Goal: Check status: Check status

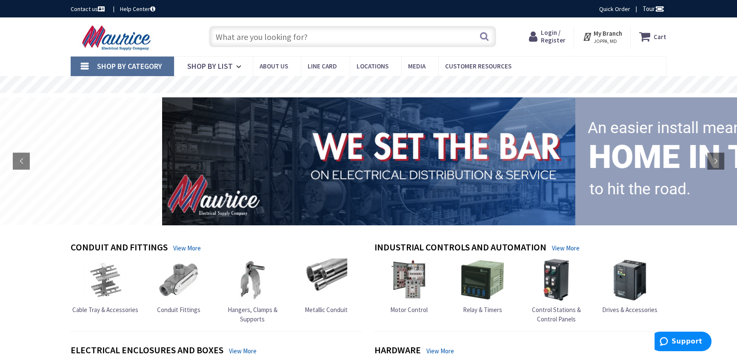
click at [603, 39] on span "JOPPA, MD" at bounding box center [607, 41] width 29 height 7
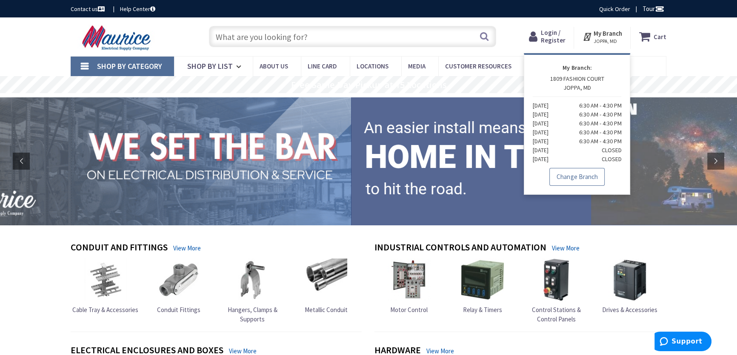
click at [580, 175] on link "Change Branch" at bounding box center [576, 177] width 55 height 18
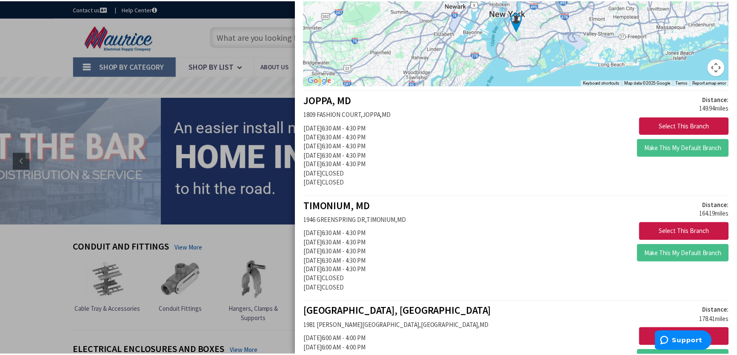
scroll to position [103, 0]
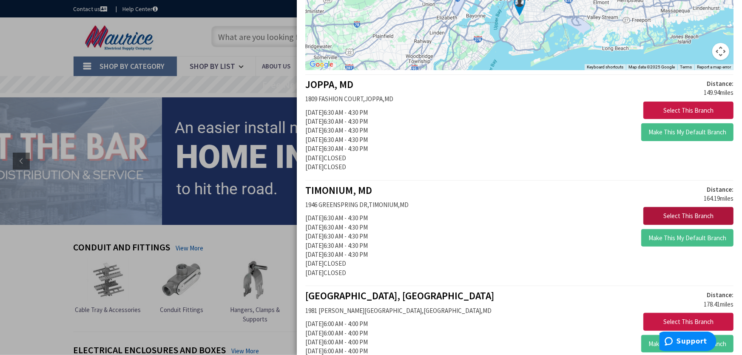
click at [666, 214] on button "Select This Branch" at bounding box center [689, 216] width 90 height 18
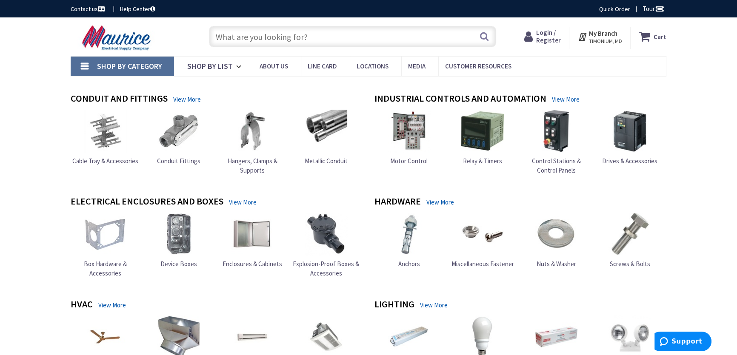
click at [543, 37] on span "Login / Register" at bounding box center [548, 37] width 25 height 16
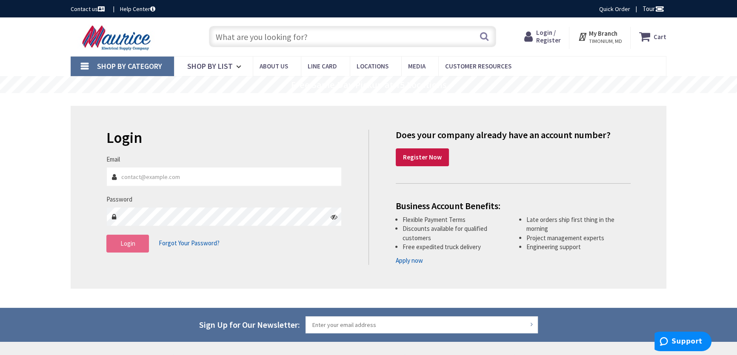
type input "[EMAIL_ADDRESS][DOMAIN_NAME]"
click at [138, 247] on button "Login" at bounding box center [127, 244] width 43 height 18
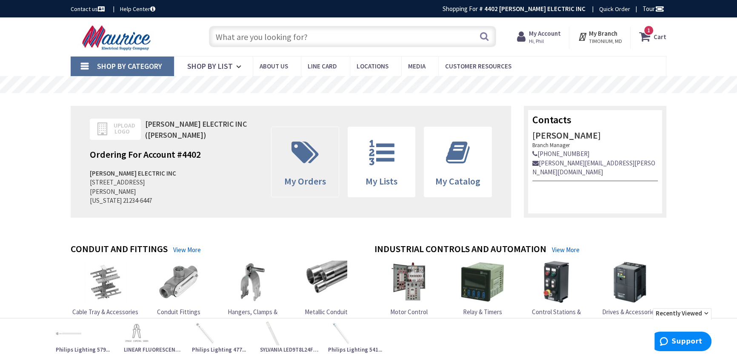
click at [305, 165] on span at bounding box center [305, 153] width 54 height 38
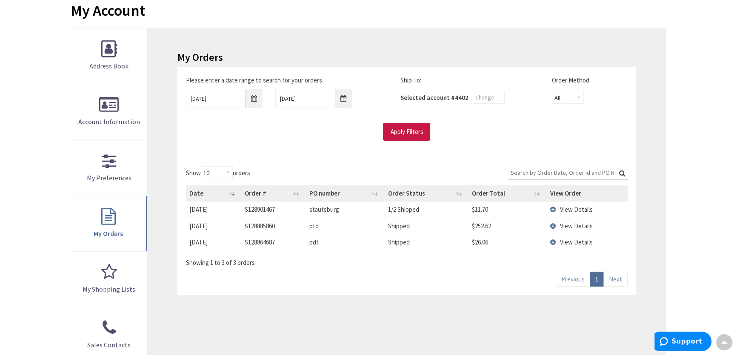
scroll to position [103, 0]
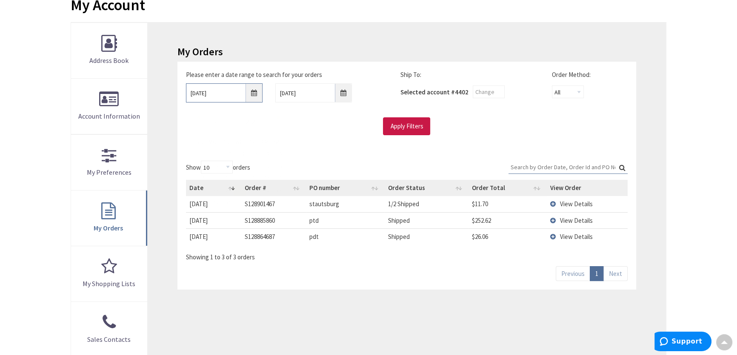
click at [253, 93] on input "[DATE]" at bounding box center [224, 92] width 77 height 19
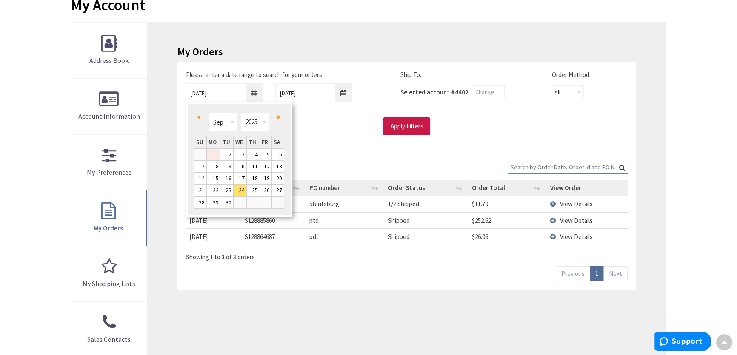
click at [216, 150] on link "1" at bounding box center [213, 154] width 13 height 11
type input "[DATE]"
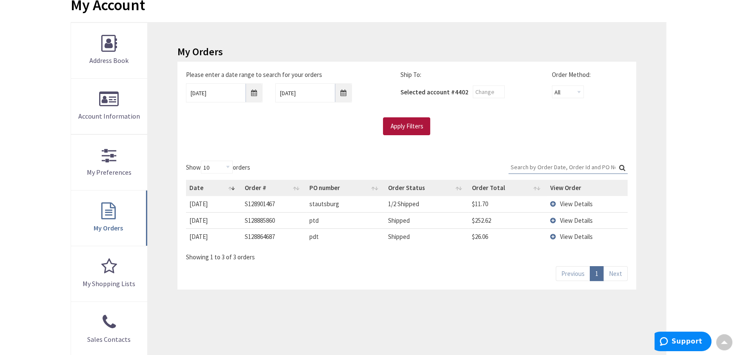
click at [411, 128] on input "Apply Filters" at bounding box center [406, 126] width 47 height 18
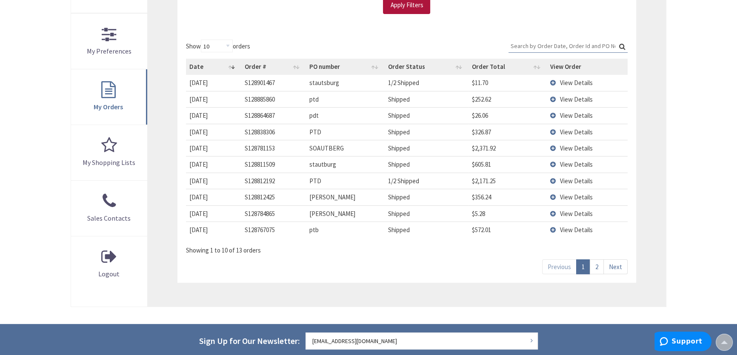
scroll to position [309, 0]
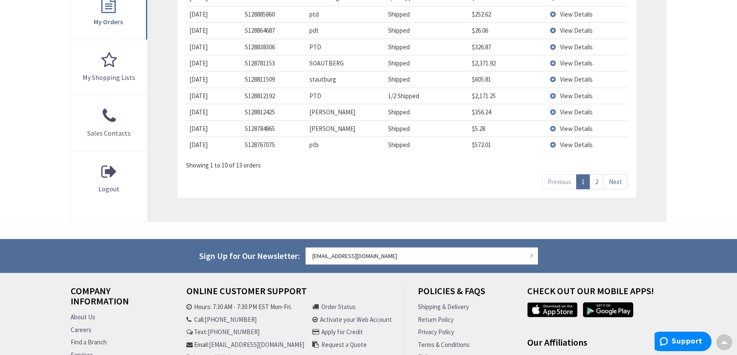
click at [600, 179] on link "2" at bounding box center [597, 181] width 14 height 15
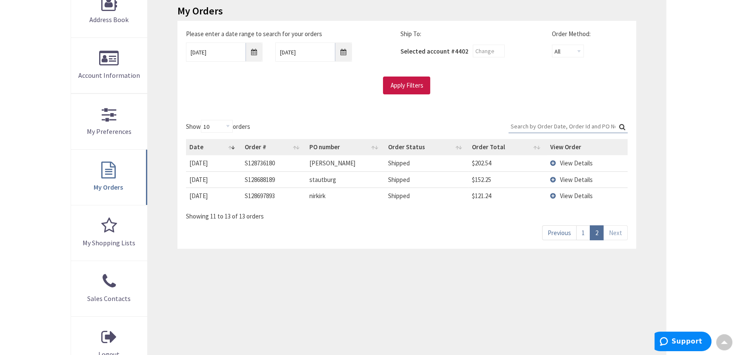
scroll to position [128, 0]
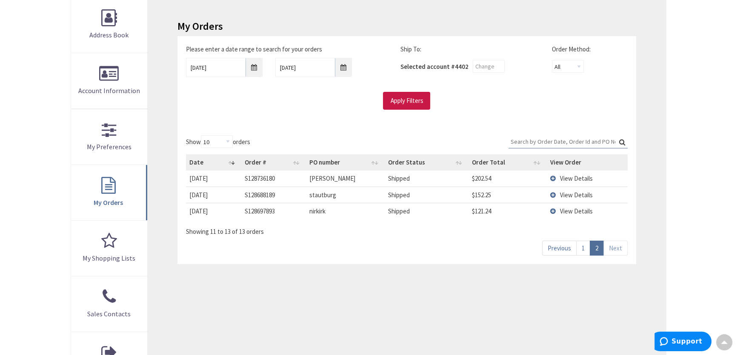
click at [583, 246] on link "1" at bounding box center [583, 248] width 14 height 15
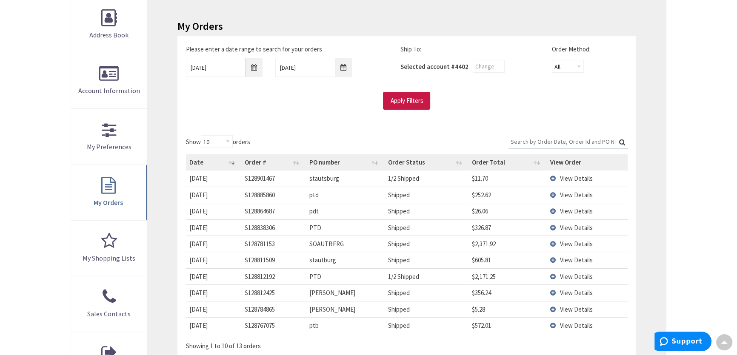
click at [553, 194] on td "View Details" at bounding box center [587, 195] width 81 height 16
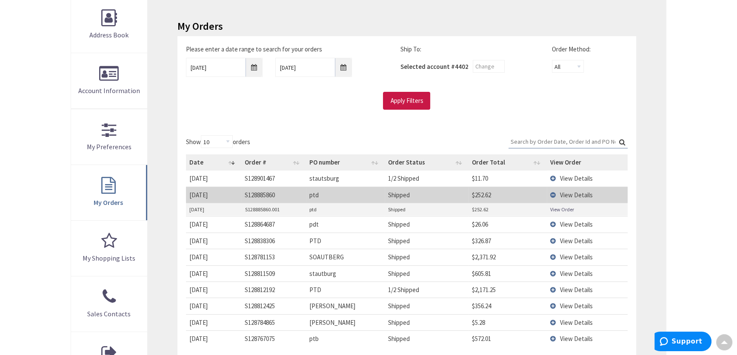
click at [558, 208] on link "View Order" at bounding box center [562, 209] width 24 height 7
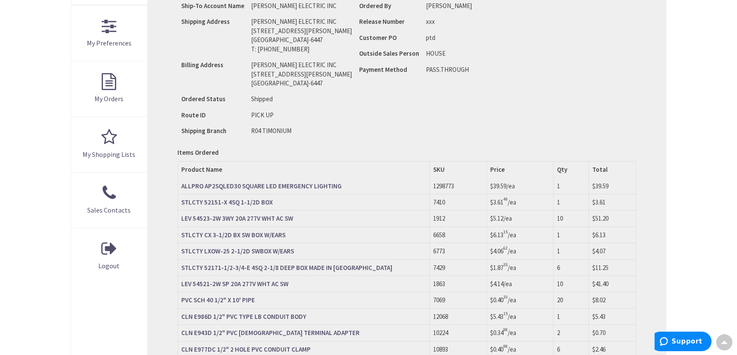
scroll to position [232, 0]
click at [653, 64] on div "Order Information Download Invoice Print This Page Order #S128885860.001 Ship-T…" at bounding box center [407, 208] width 518 height 629
